Goal: Information Seeking & Learning: Compare options

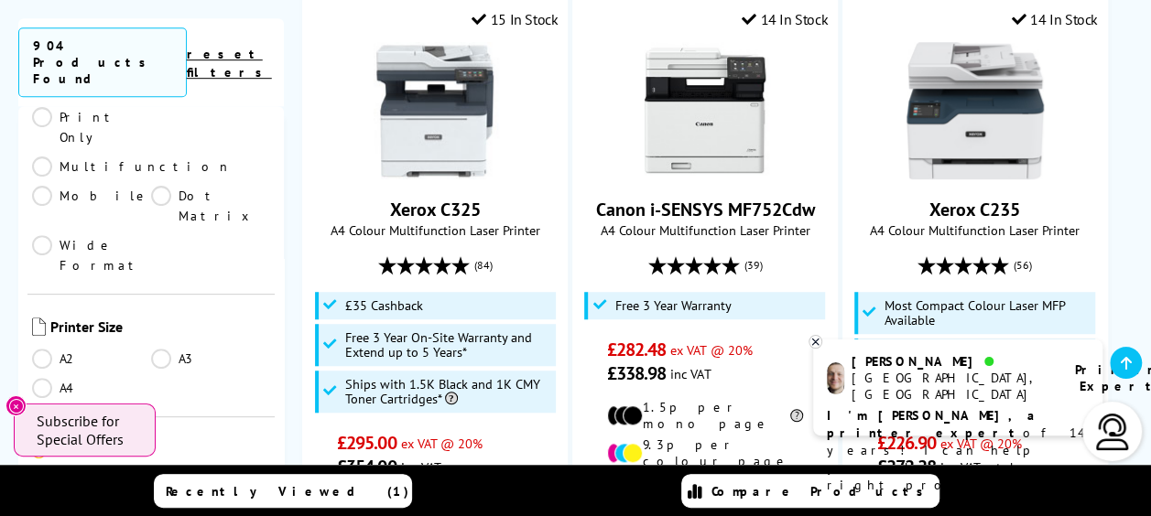
scroll to position [366, 0]
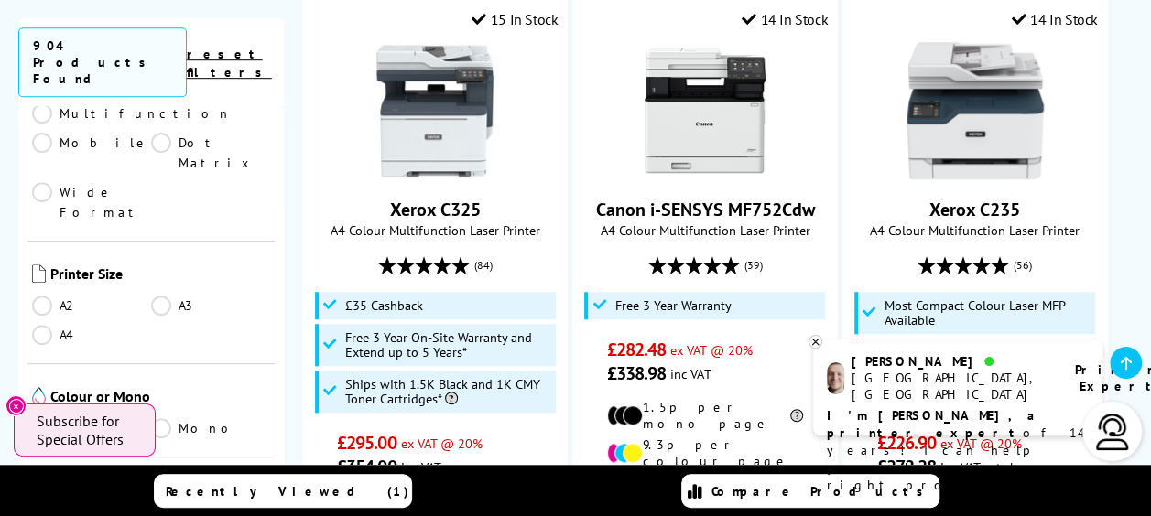
click at [165, 296] on link "A3" at bounding box center [210, 306] width 119 height 20
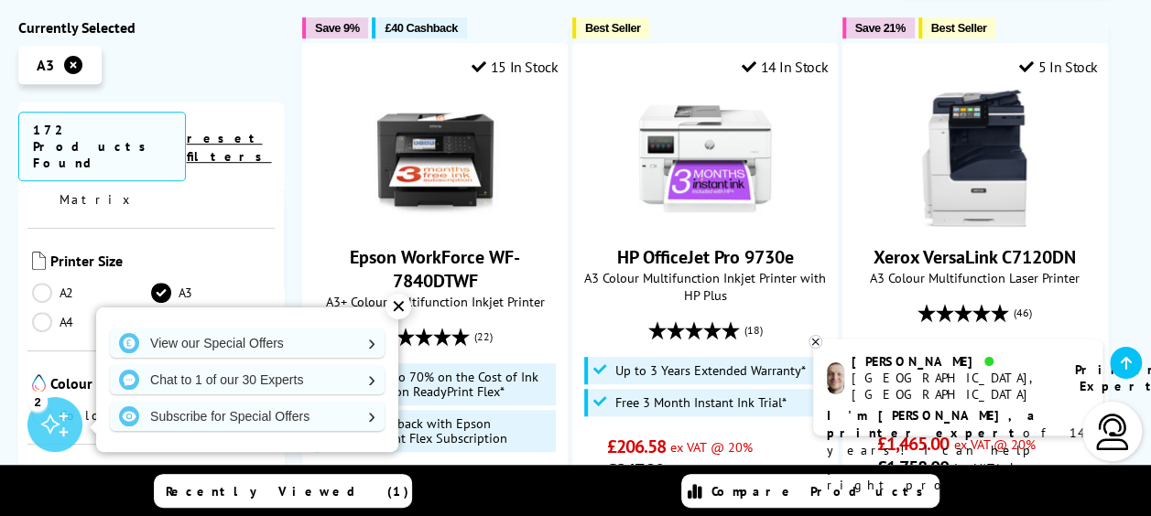
scroll to position [458, 0]
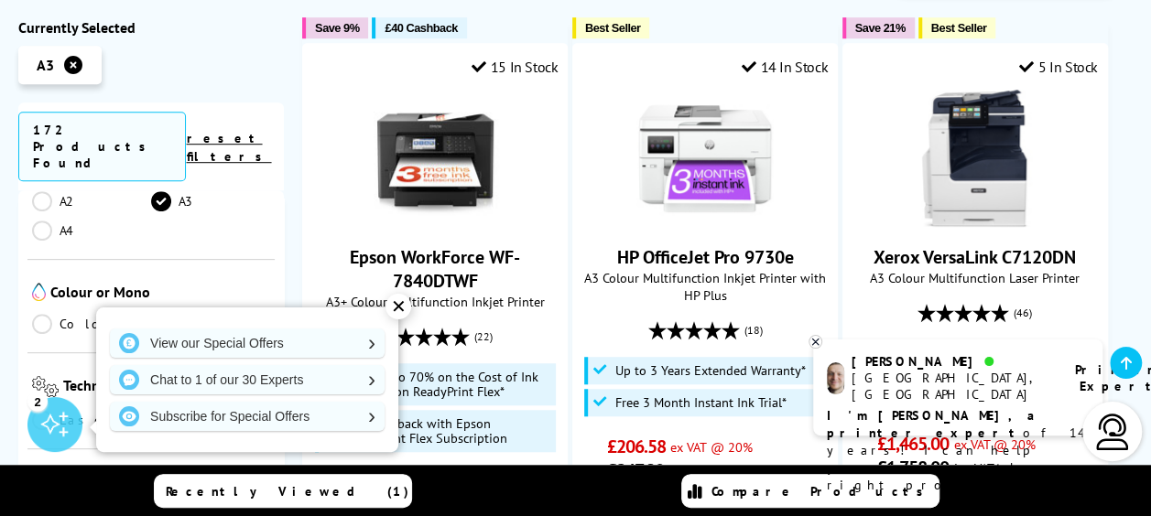
click at [392, 308] on div "✕" at bounding box center [399, 307] width 26 height 26
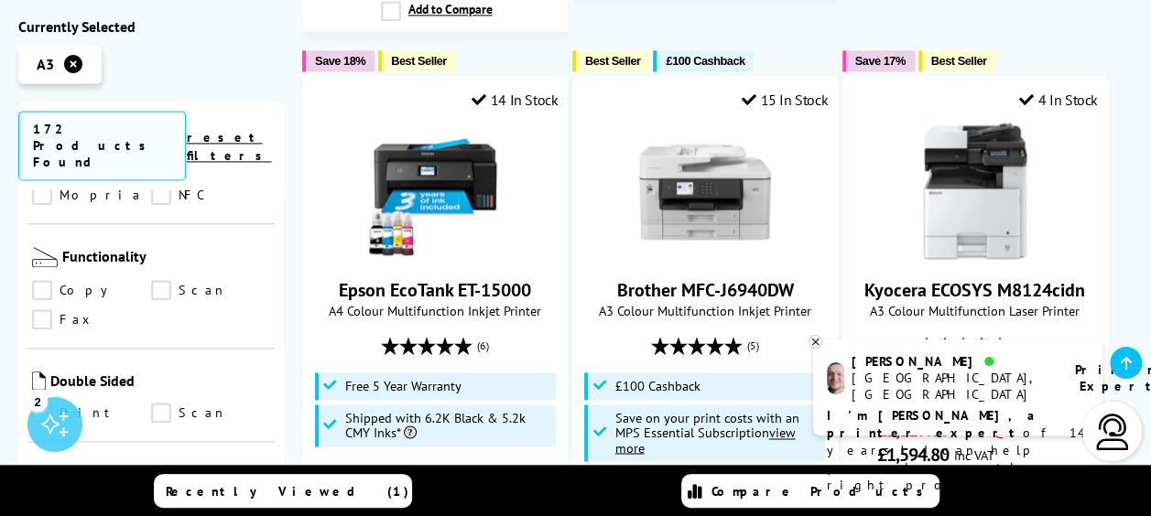
scroll to position [1374, 0]
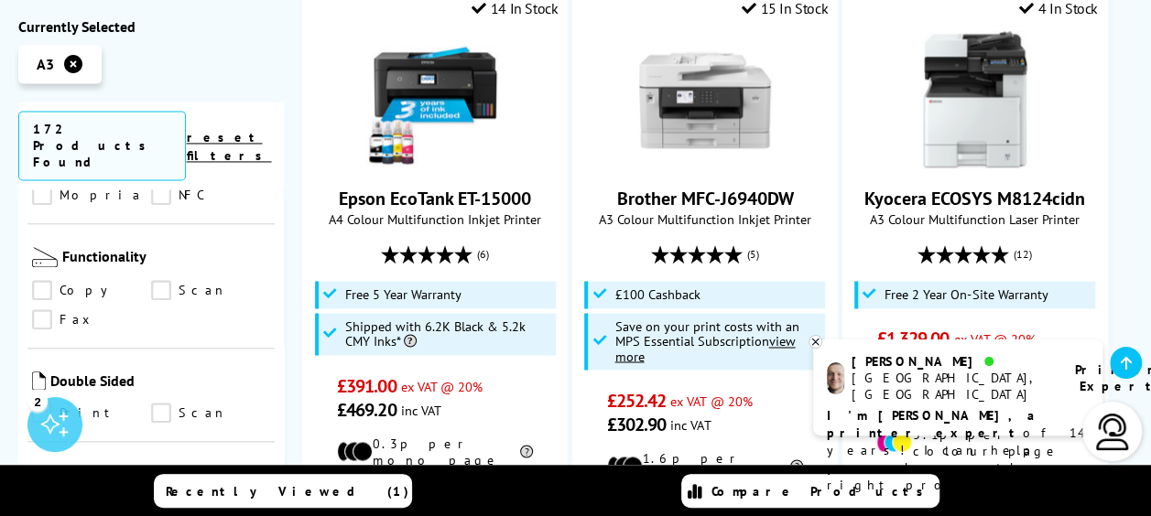
click at [814, 345] on icon at bounding box center [815, 342] width 12 height 14
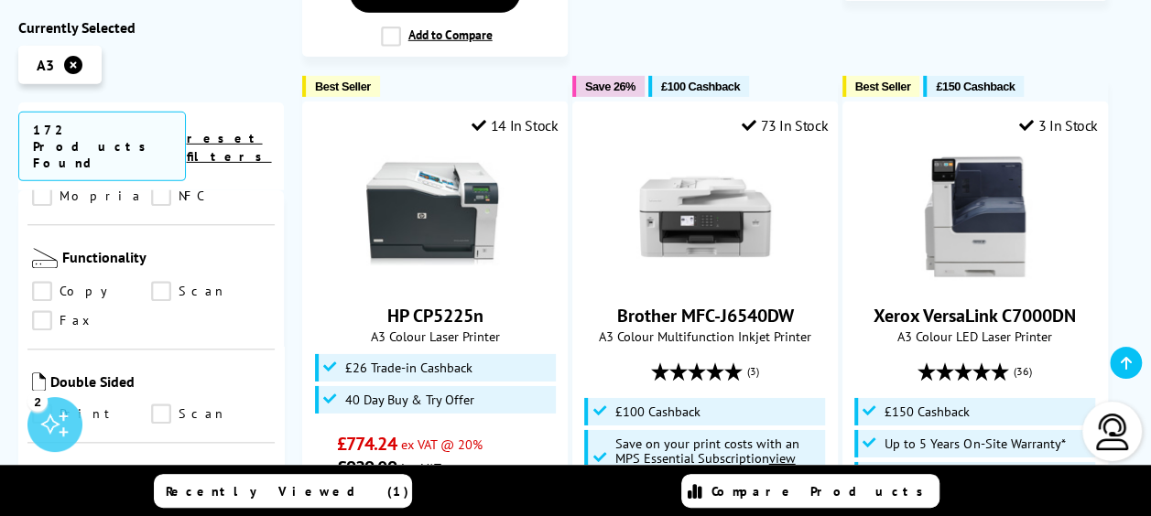
scroll to position [2747, 0]
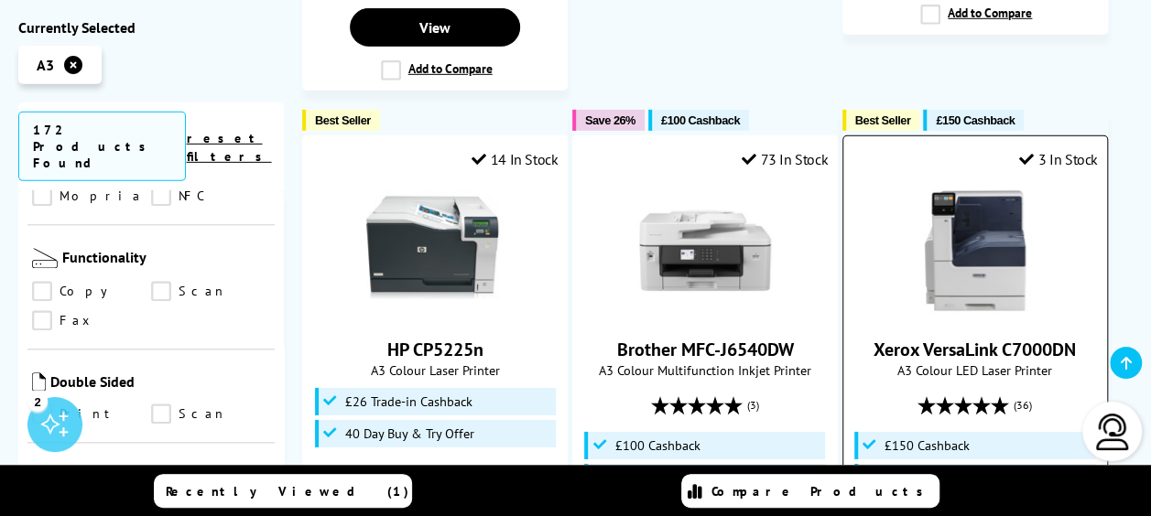
click at [963, 182] on img at bounding box center [975, 250] width 137 height 137
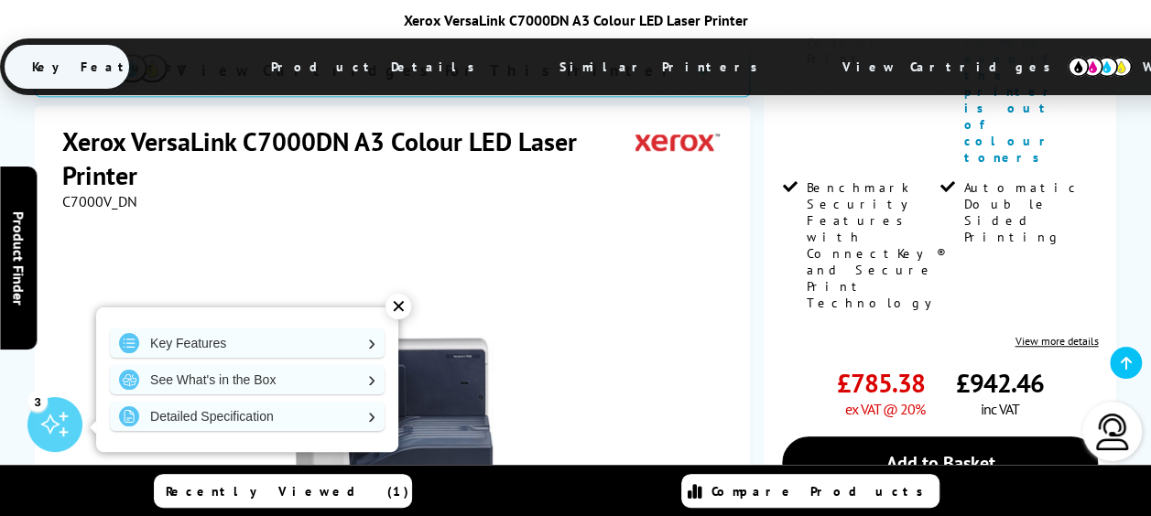
scroll to position [733, 0]
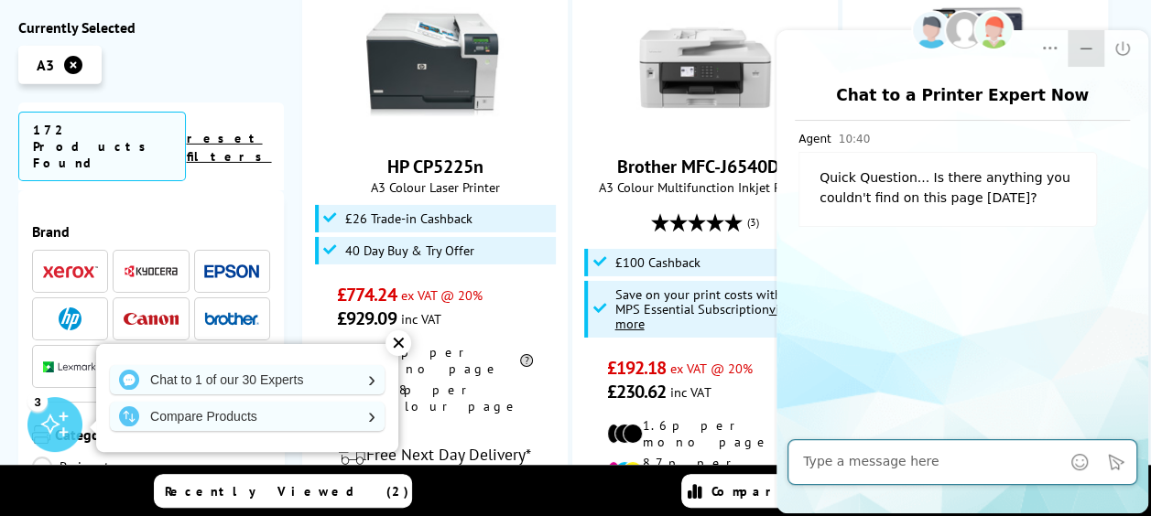
click at [1091, 47] on icon "Minimize" at bounding box center [1086, 48] width 18 height 18
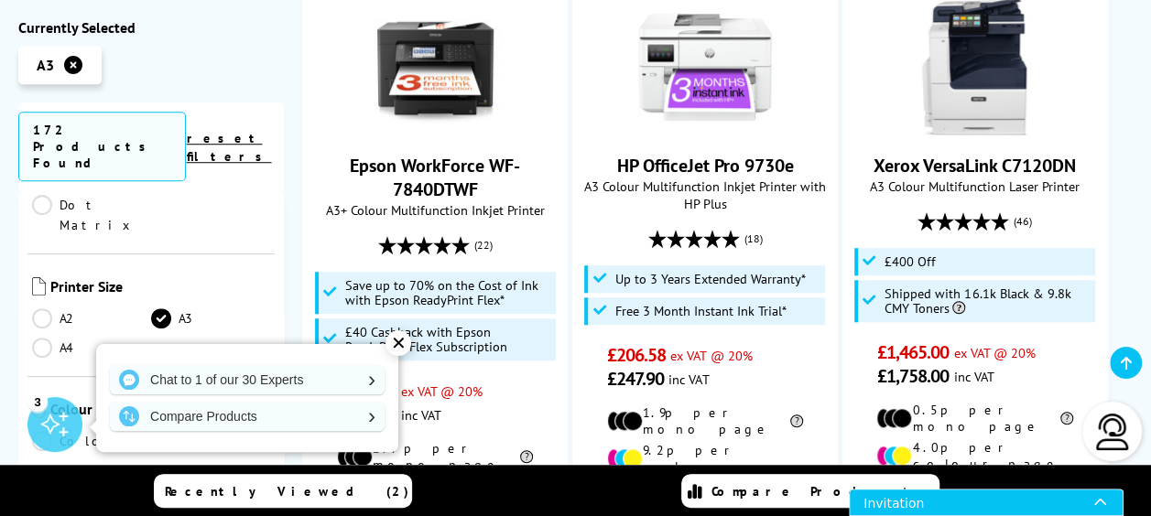
scroll to position [366, 0]
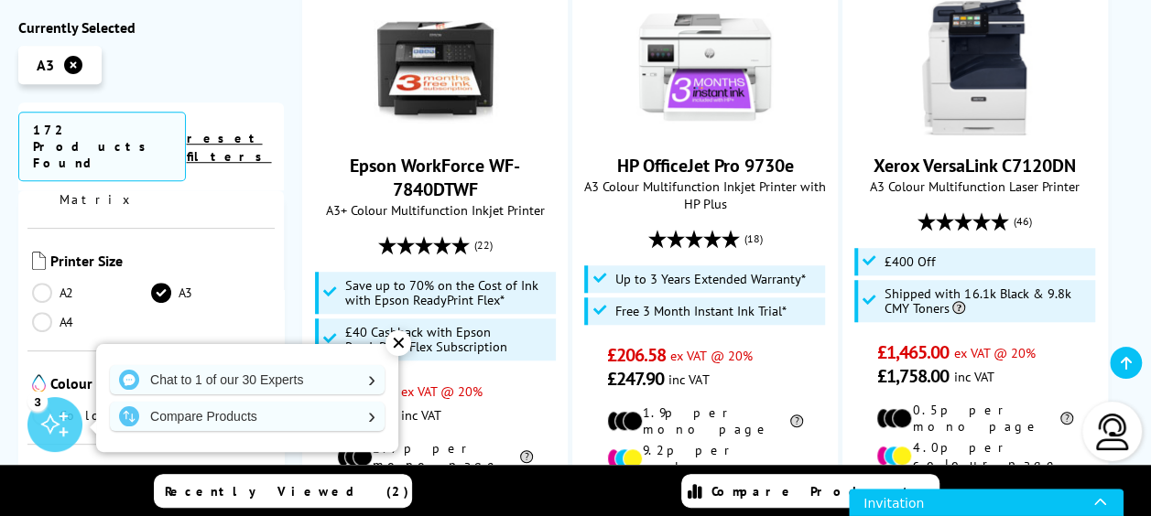
click at [37, 312] on link "A4" at bounding box center [91, 322] width 119 height 20
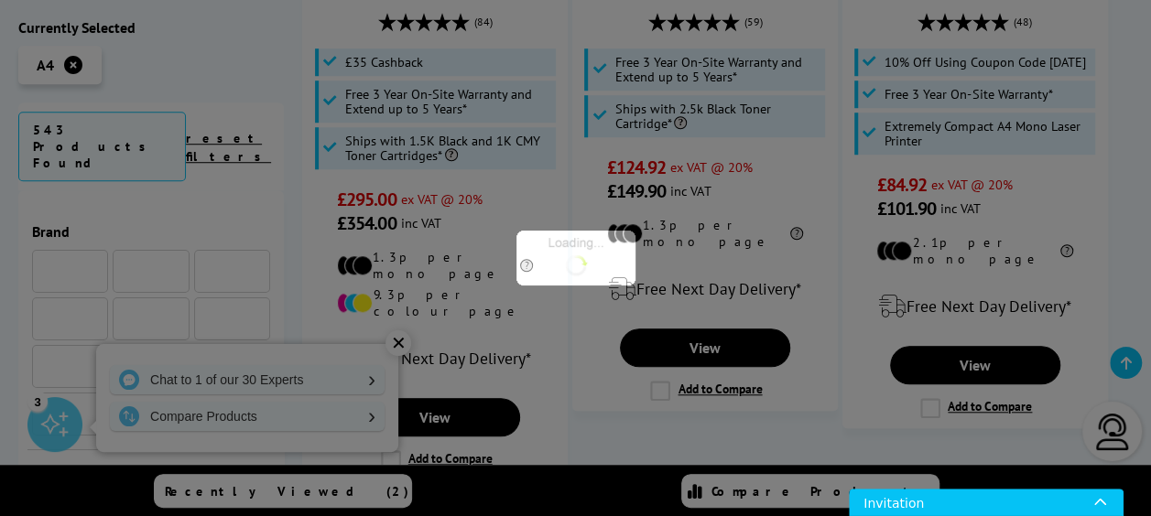
scroll to position [366, 0]
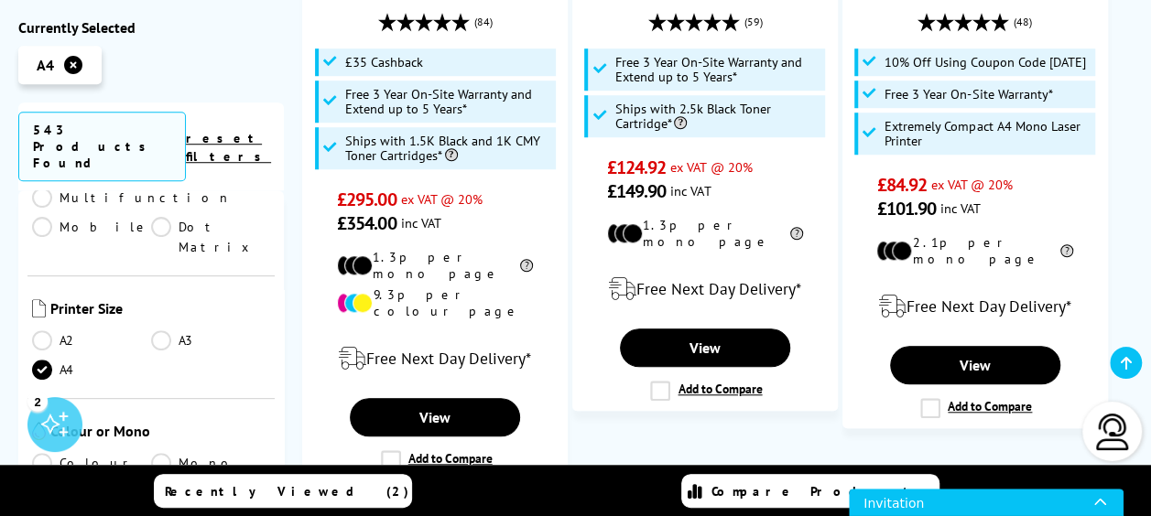
click at [151, 331] on link "A3" at bounding box center [210, 341] width 119 height 20
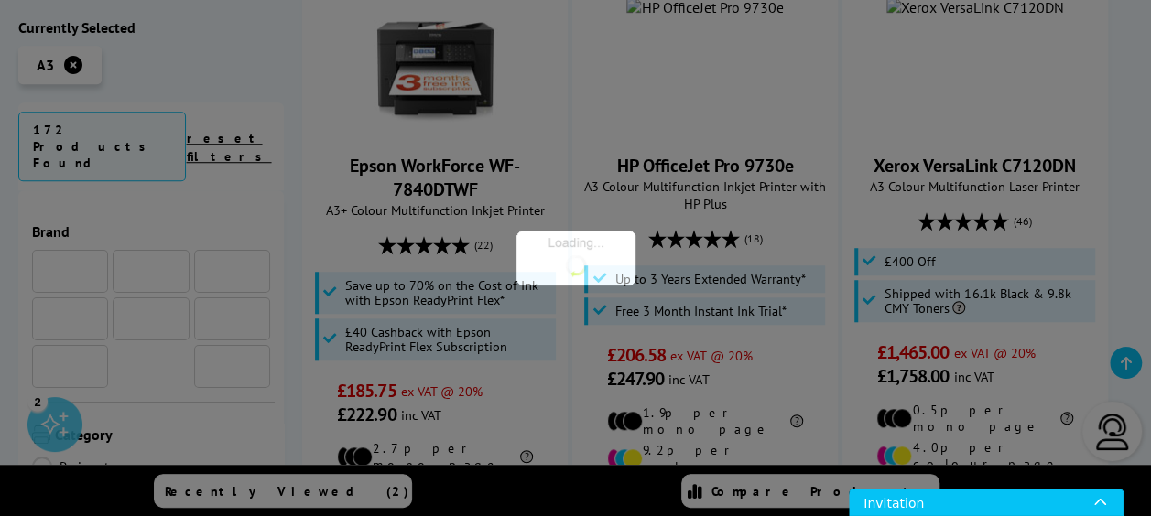
scroll to position [366, 0]
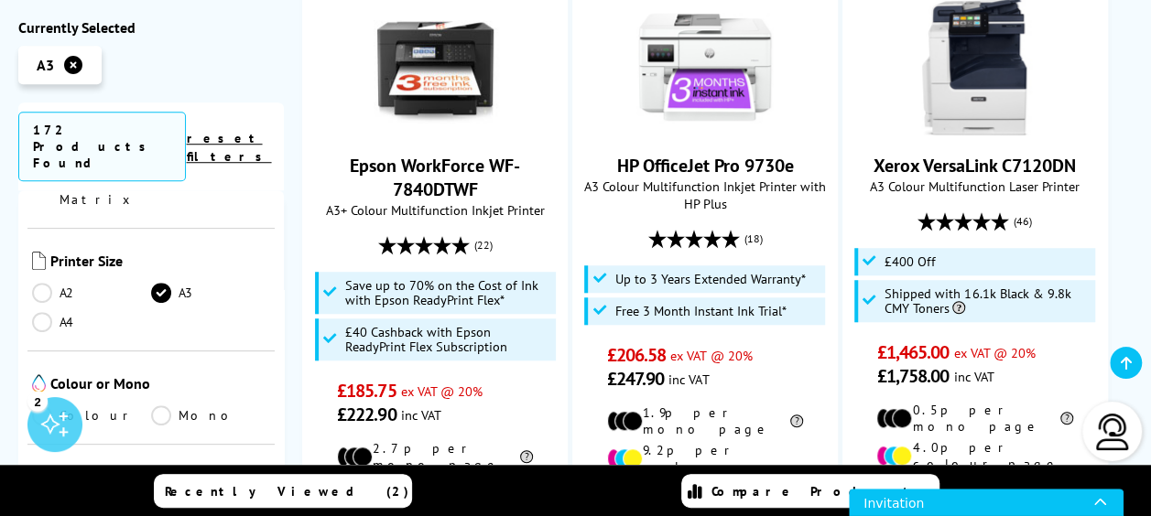
click at [48, 406] on link "Colour" at bounding box center [91, 416] width 119 height 20
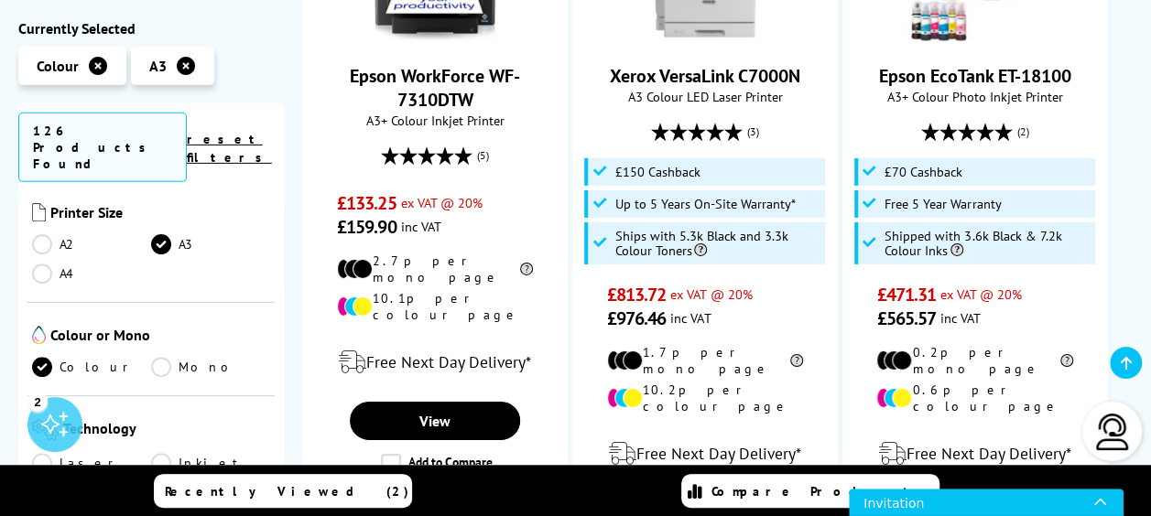
scroll to position [3113, 0]
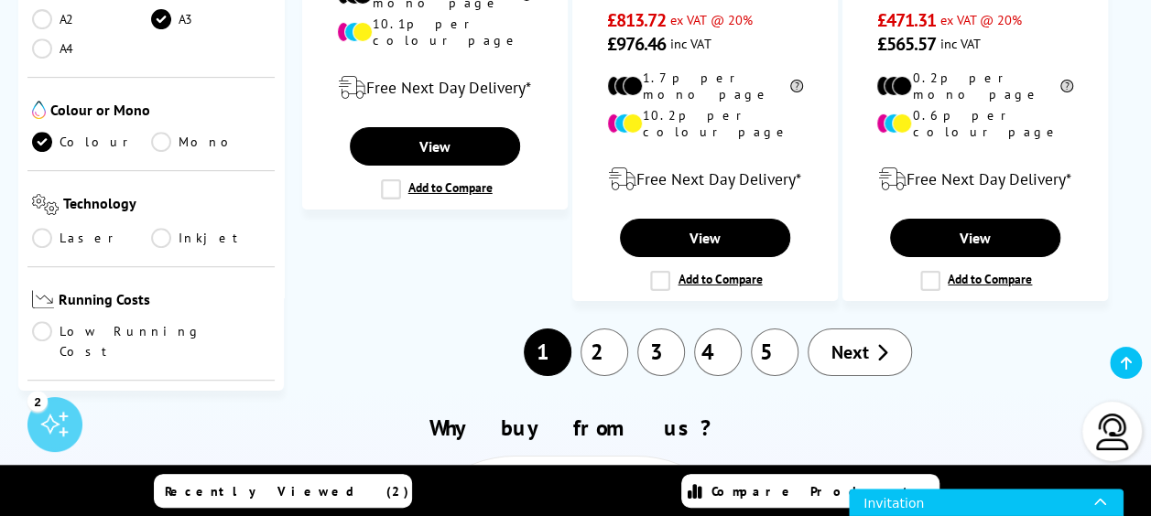
click at [843, 341] on span "Next" at bounding box center [850, 353] width 38 height 24
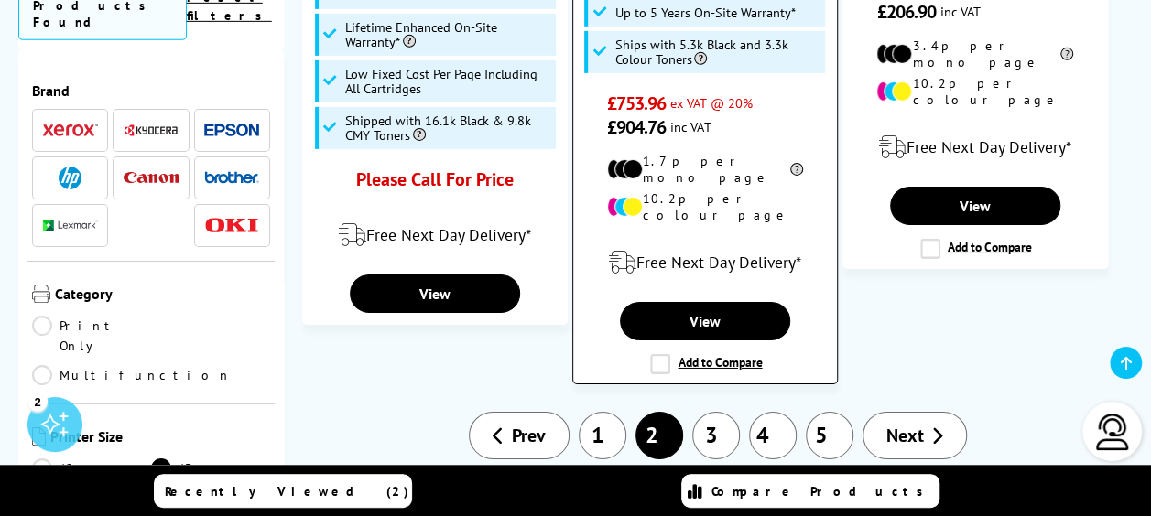
scroll to position [3022, 0]
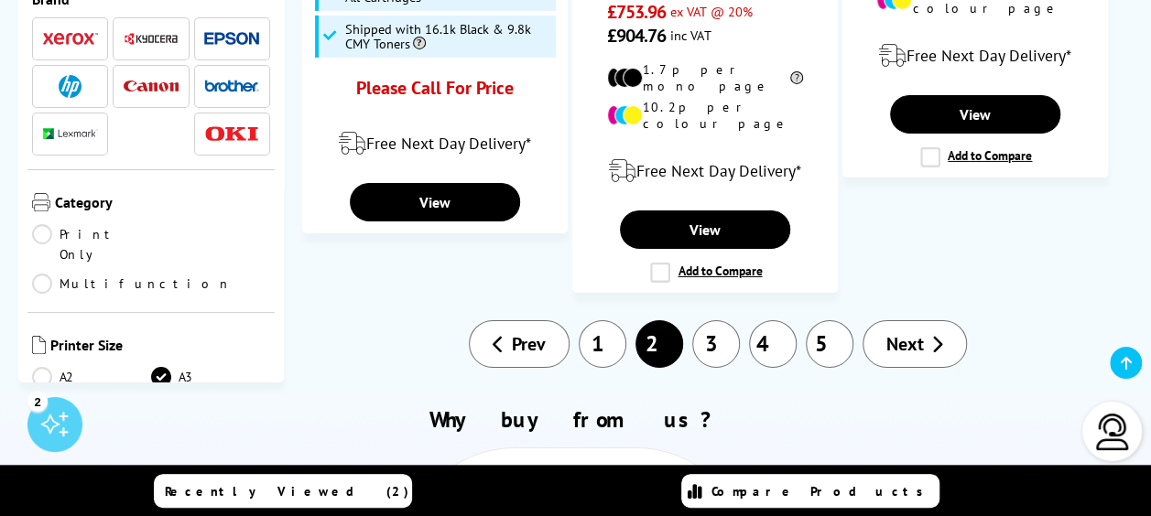
click at [716, 320] on link "3" at bounding box center [716, 344] width 48 height 48
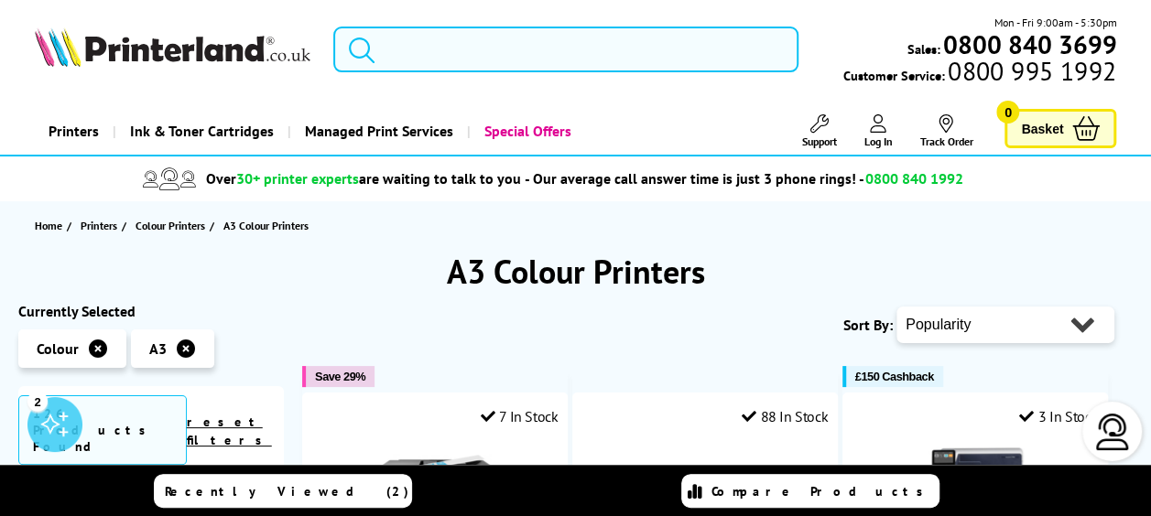
click at [446, 40] on input "search" at bounding box center [565, 50] width 465 height 46
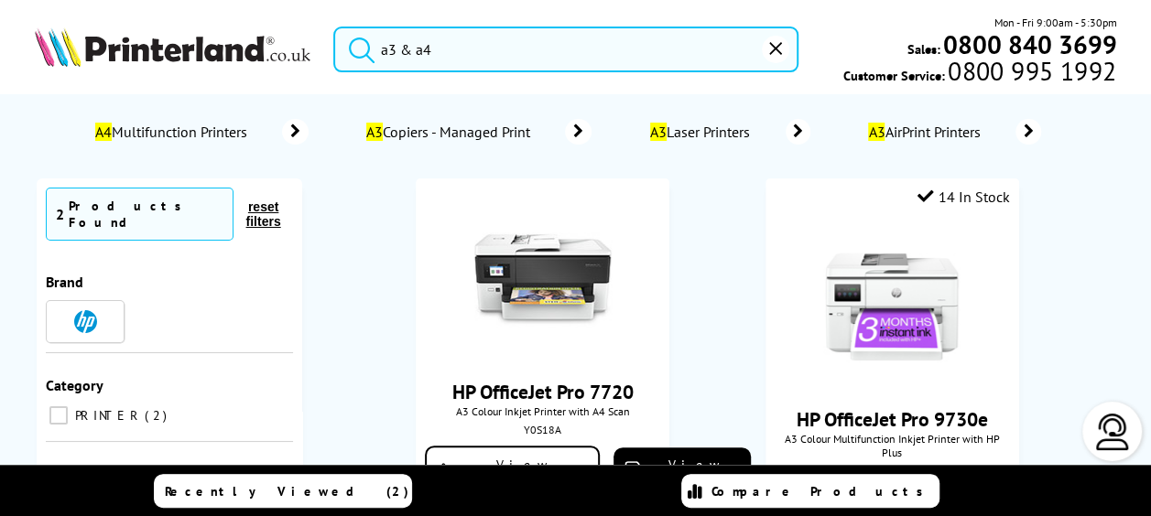
type input "a3 & a4"
click at [334, 27] on button "submit" at bounding box center [357, 47] width 46 height 40
